Goal: Find specific page/section: Find specific page/section

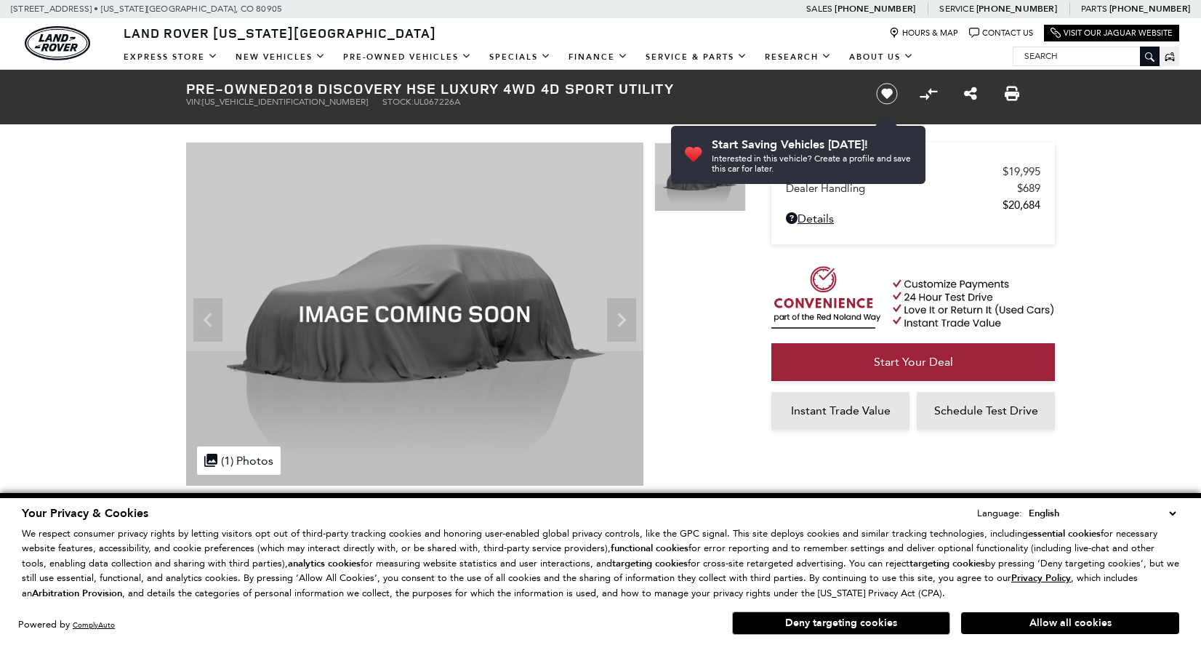
click at [1169, 514] on select "English Spanish / Español English / [GEOGRAPHIC_DATA] Korean / 한국어 Vietnamese /…" at bounding box center [1102, 513] width 154 height 16
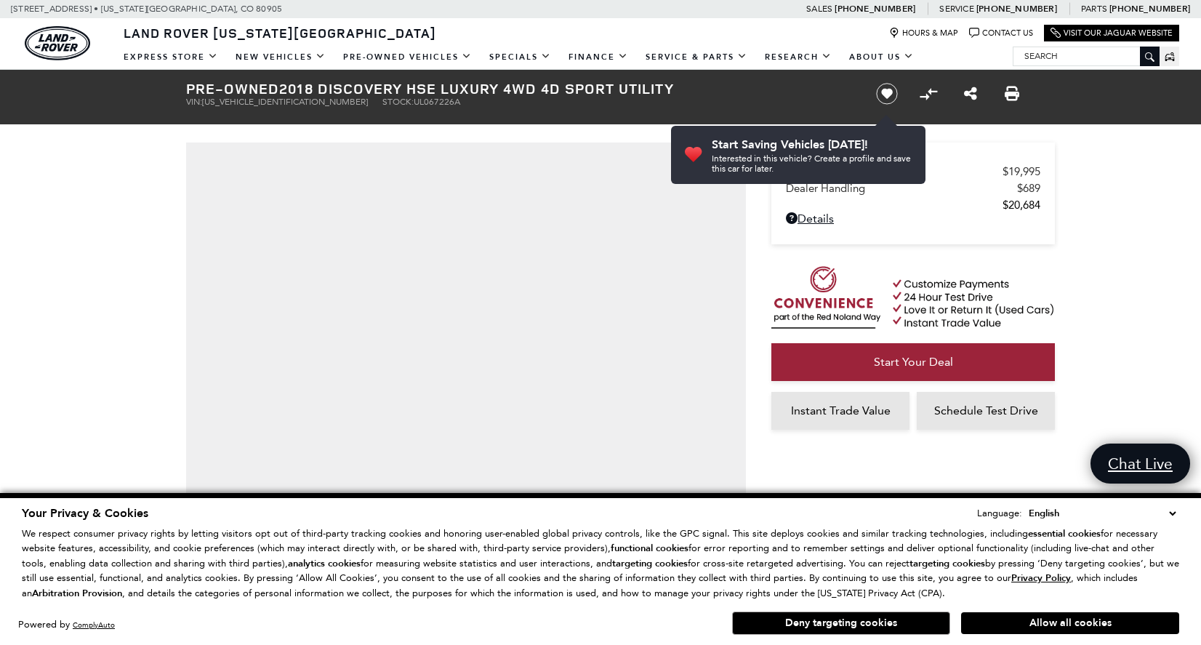
click at [1174, 518] on select "English Spanish / Español English / [GEOGRAPHIC_DATA] Korean / 한국어 Vietnamese /…" at bounding box center [1102, 513] width 154 height 16
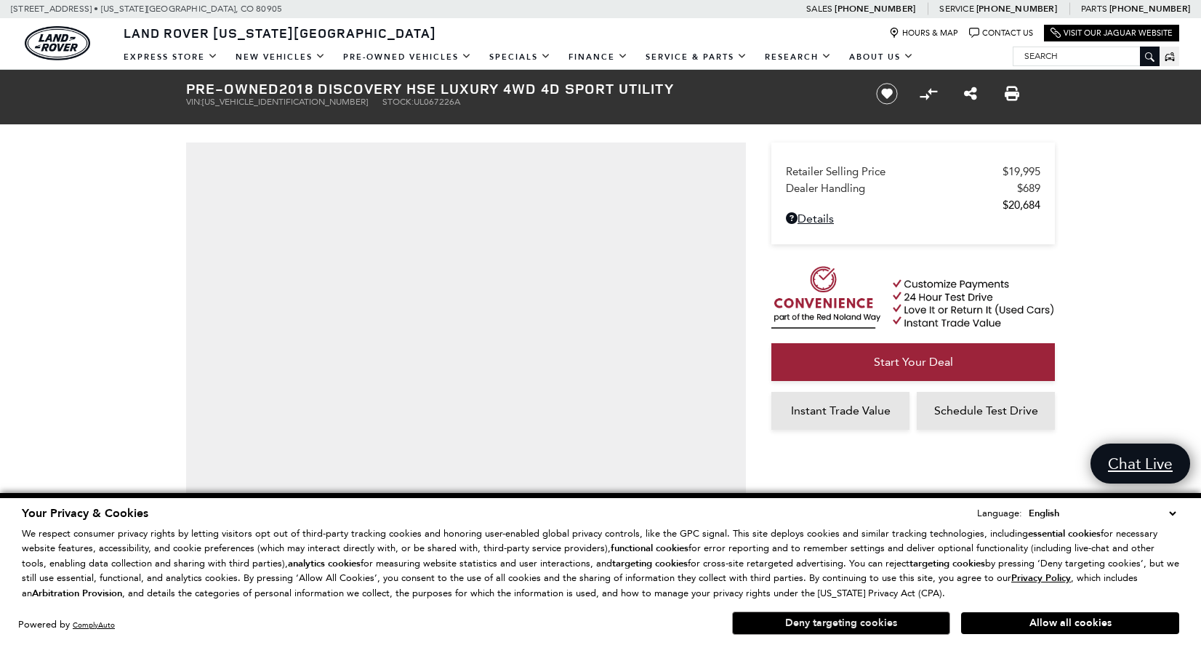
click at [873, 633] on button "Deny targeting cookies" at bounding box center [841, 623] width 218 height 23
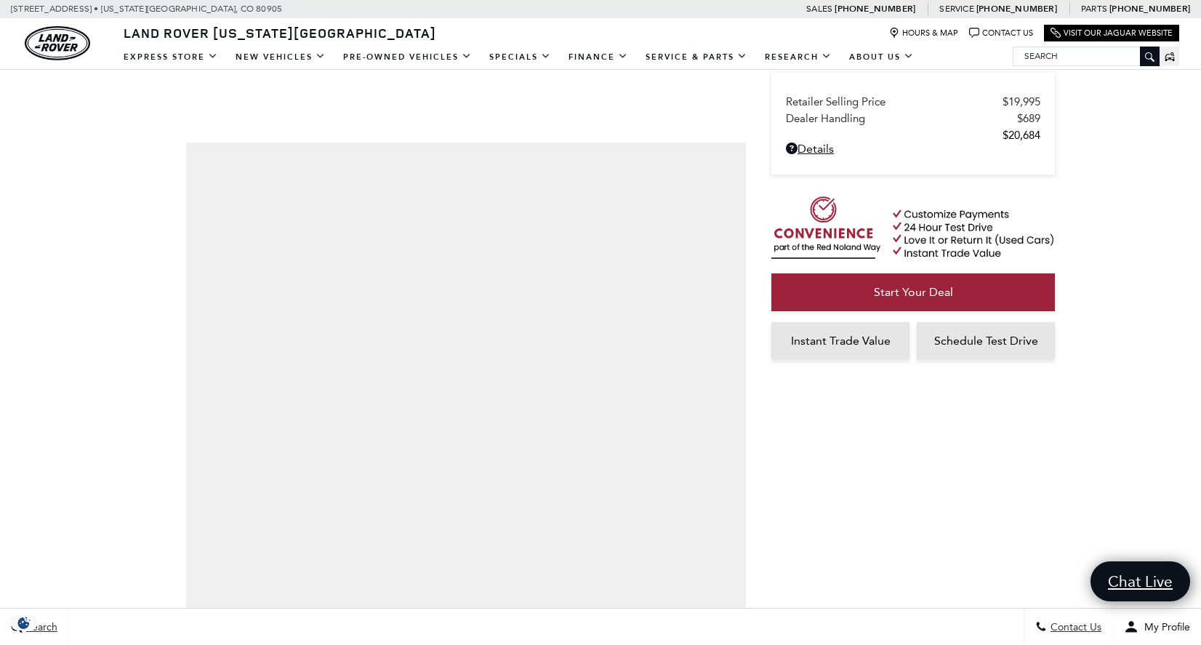
scroll to position [322, 0]
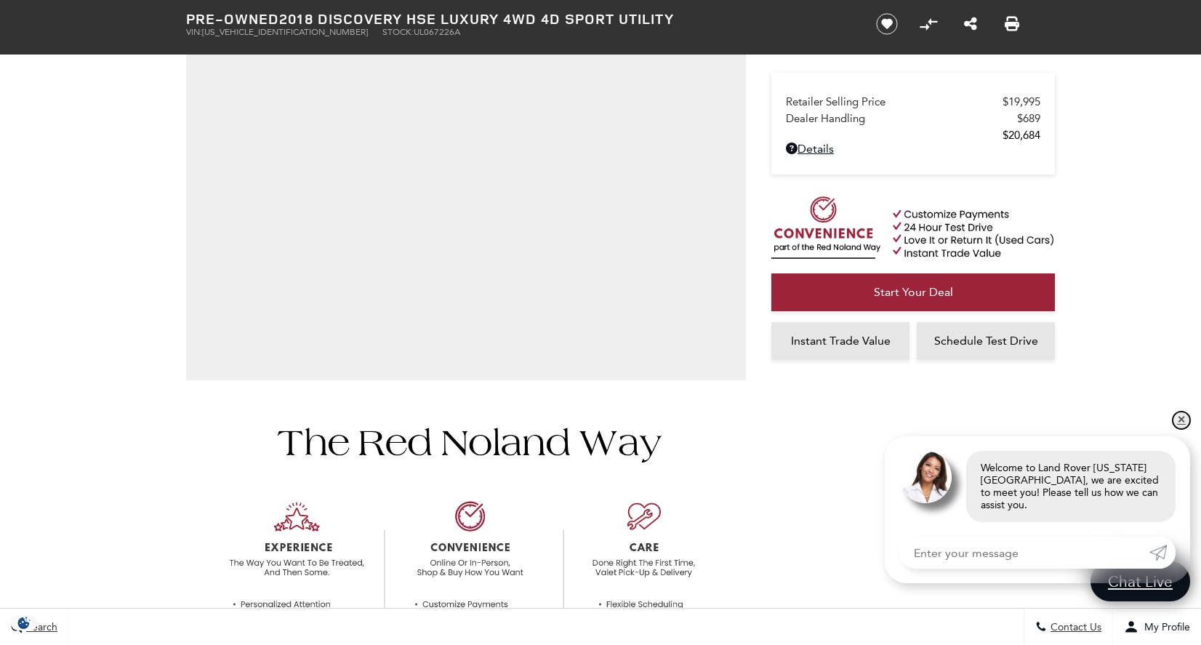
click at [1181, 429] on link "✕" at bounding box center [1181, 420] width 17 height 17
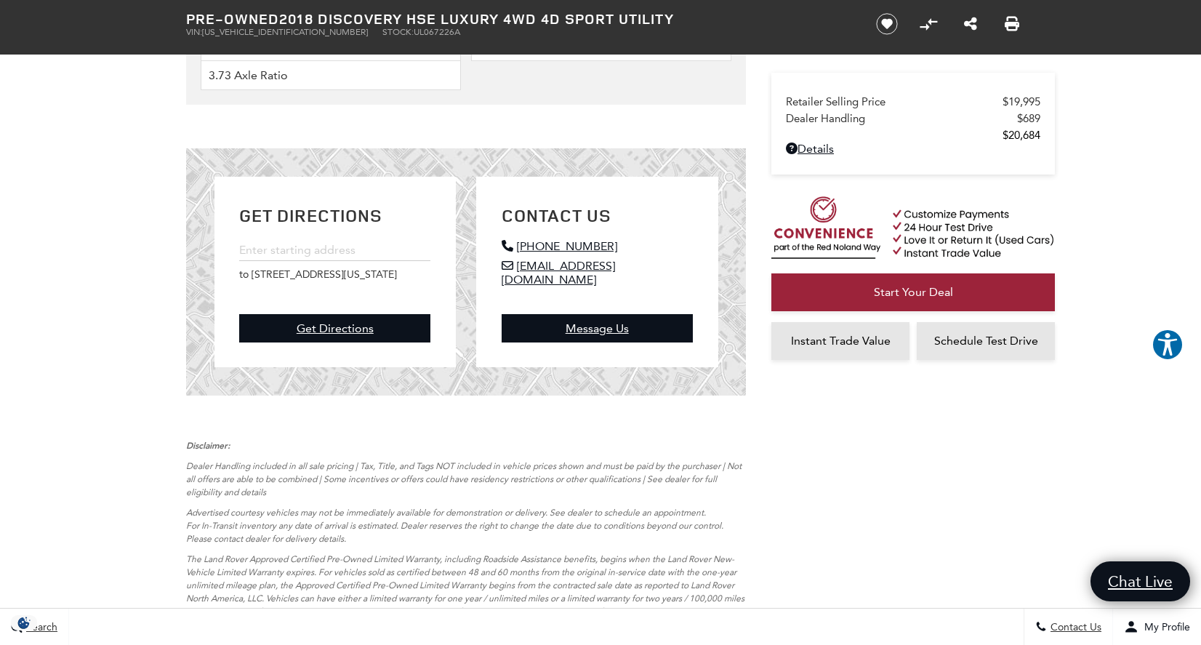
scroll to position [5197, 0]
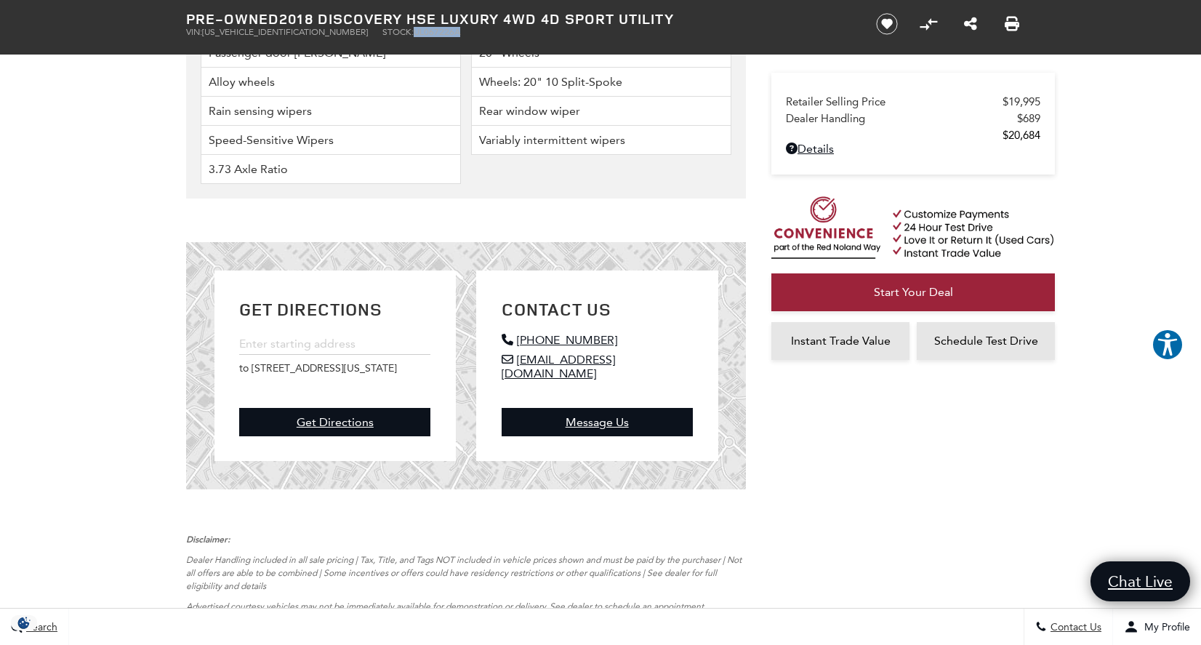
drag, startPoint x: 386, startPoint y: 34, endPoint x: 341, endPoint y: 33, distance: 45.1
click at [341, 33] on ul "VIN: [US_VEHICLE_IDENTIFICATION_NUMBER] Stock: UL067226A" at bounding box center [518, 32] width 665 height 10
copy span "UL067226A"
click at [1118, 571] on span "Chat Live" at bounding box center [1140, 582] width 87 height 22
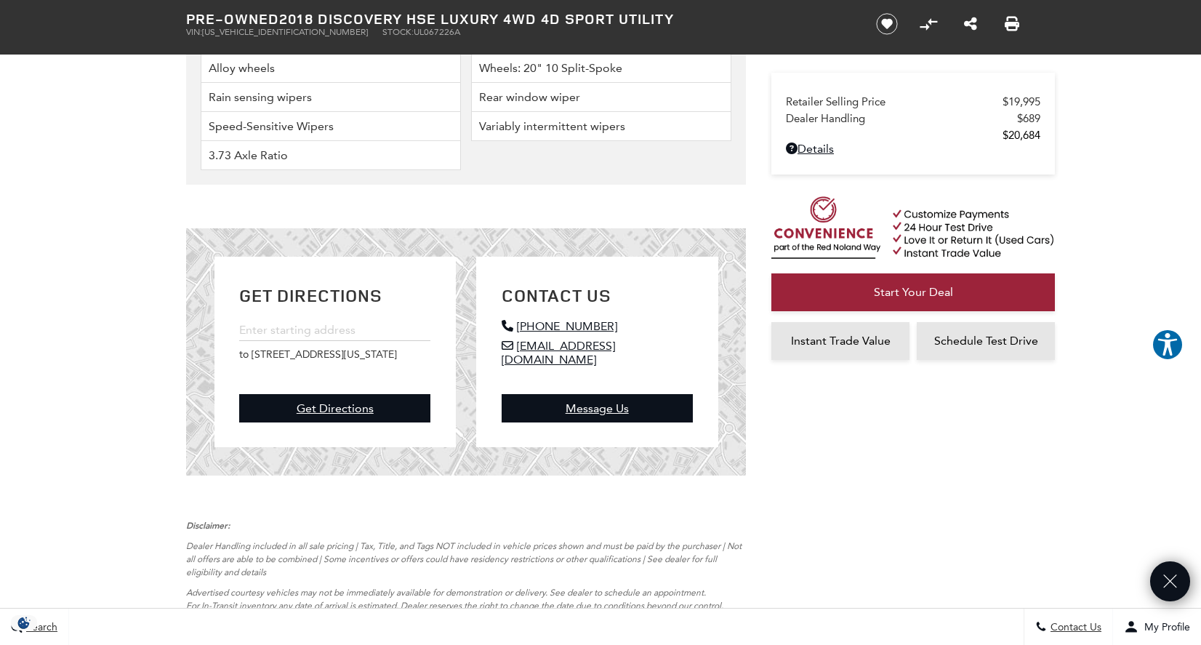
scroll to position [5214, 0]
